Goal: Task Accomplishment & Management: Use online tool/utility

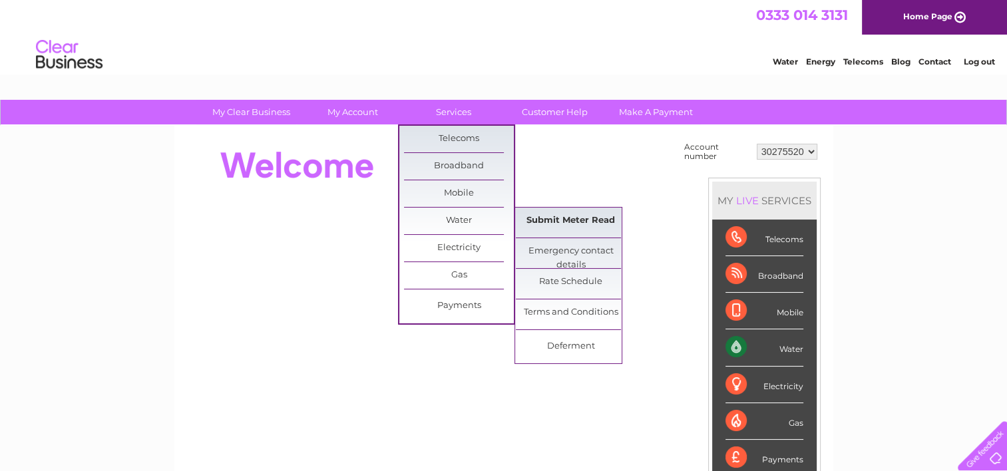
click at [551, 220] on link "Submit Meter Read" at bounding box center [571, 221] width 110 height 27
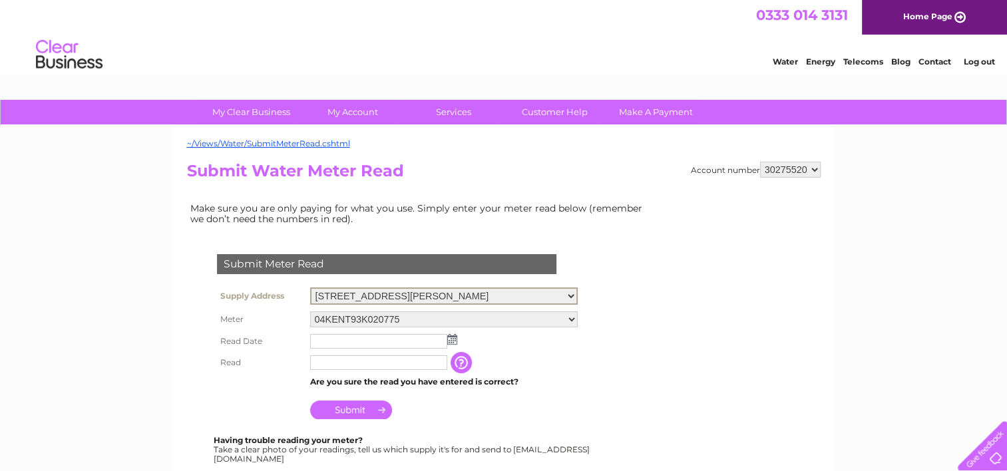
click at [578, 295] on select "Unit 3, Telford Square, Telford Square, Houstoun Industrial Estate, Livingston,…" at bounding box center [443, 295] width 267 height 17
select select "427121"
click at [310, 287] on select "Unit 3, Telford Square, Telford Square, Houstoun Industrial Estate, Livingston,…" at bounding box center [443, 295] width 267 height 17
click at [576, 292] on select "[STREET_ADDRESS][GEOGRAPHIC_DATA][PERSON_NAME][STREET_ADDRESS][PERSON_NAME][STR…" at bounding box center [443, 295] width 267 height 16
select select "440050"
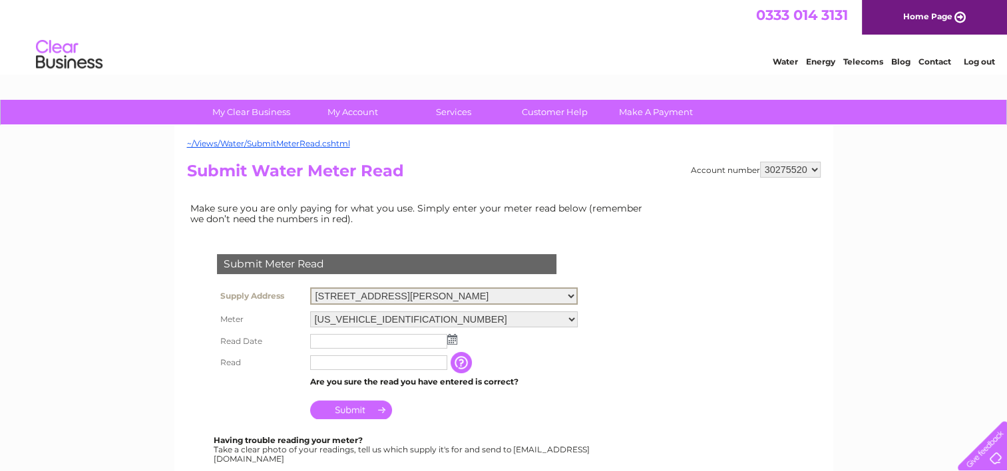
click at [310, 287] on select "[STREET_ADDRESS][GEOGRAPHIC_DATA][PERSON_NAME][STREET_ADDRESS][PERSON_NAME][STR…" at bounding box center [443, 295] width 267 height 17
